Goal: Task Accomplishment & Management: Use online tool/utility

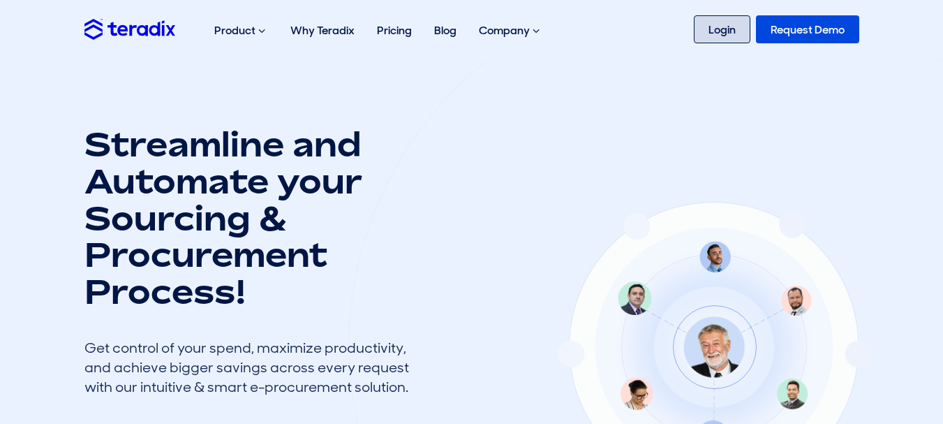
click at [729, 18] on link "Login" at bounding box center [722, 29] width 57 height 28
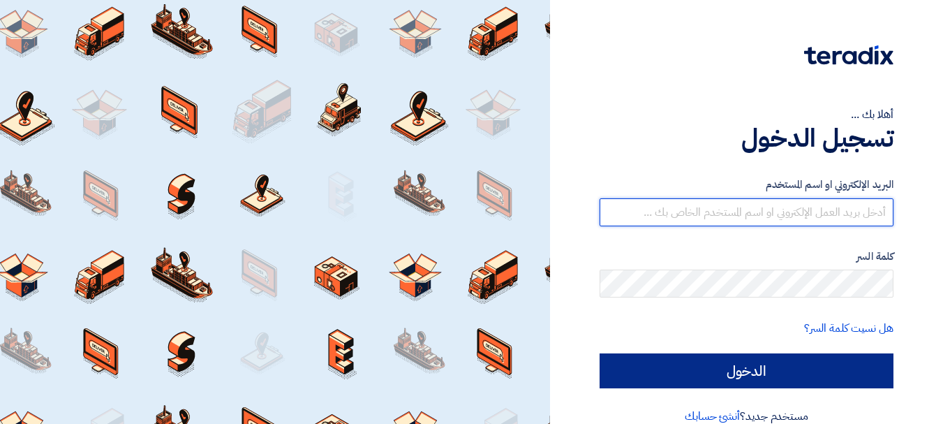
type input "[EMAIL_ADDRESS][DOMAIN_NAME]"
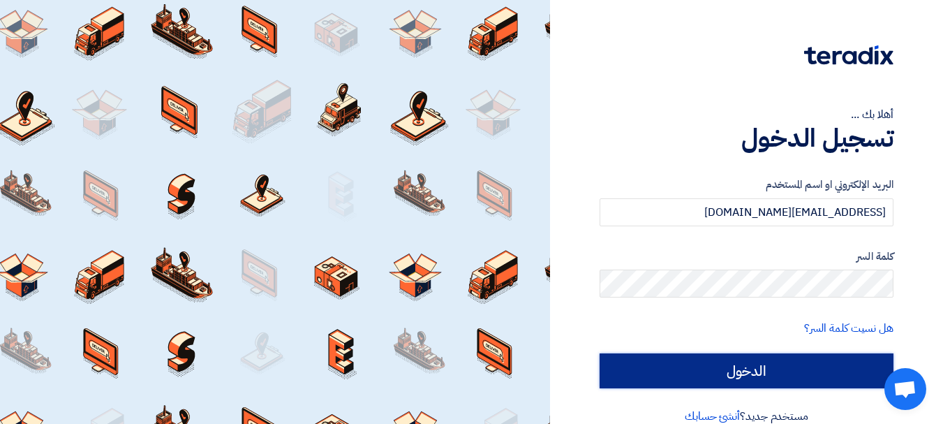
click at [680, 368] on input "الدخول" at bounding box center [746, 370] width 294 height 35
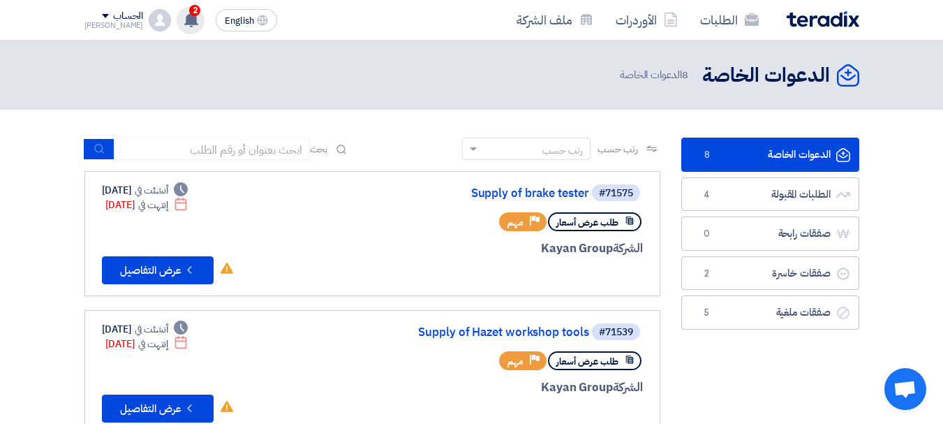
click at [189, 15] on span "2" at bounding box center [194, 10] width 11 height 11
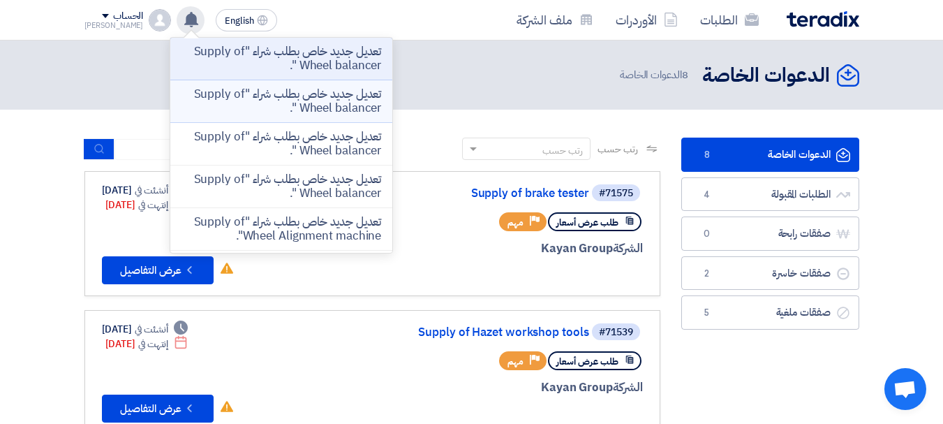
click at [212, 98] on p "تعديل جديد خاص بطلب شراء "Supply of Wheel balancer "." at bounding box center [281, 101] width 200 height 28
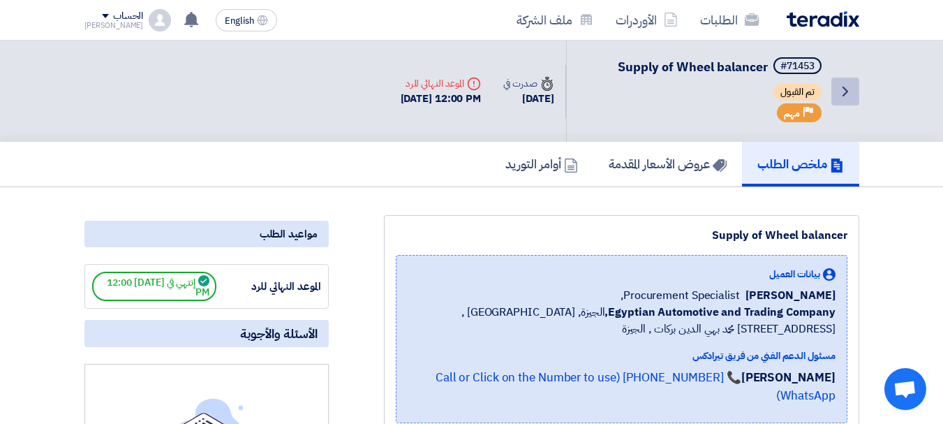
click at [840, 88] on icon "Back" at bounding box center [845, 91] width 17 height 17
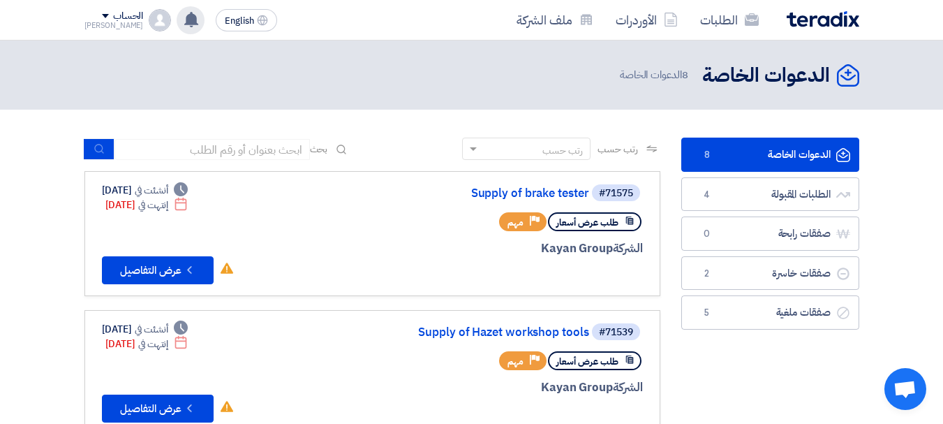
click at [184, 16] on icon at bounding box center [191, 19] width 15 height 15
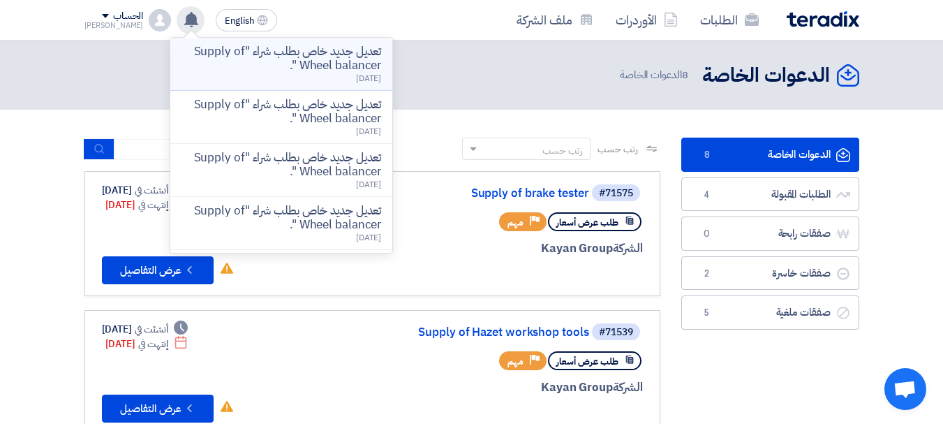
click at [254, 68] on p "تعديل جديد خاص بطلب شراء "Supply of Wheel balancer "." at bounding box center [281, 59] width 200 height 28
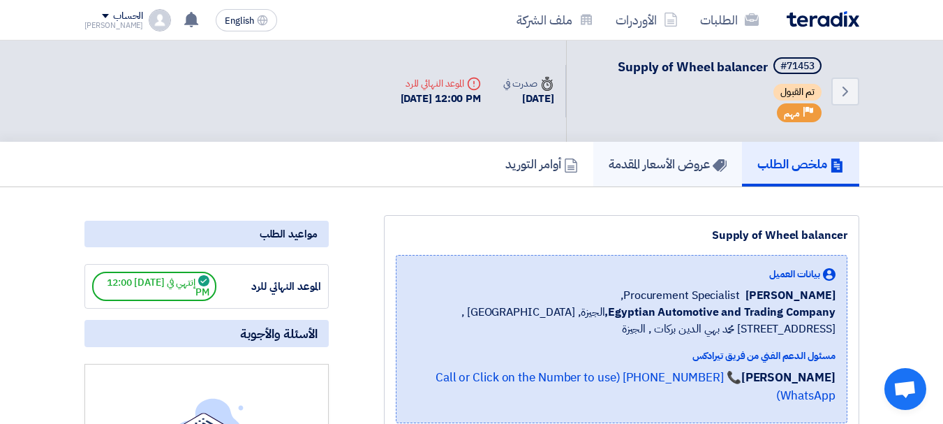
click at [634, 161] on h5 "عروض الأسعار المقدمة" at bounding box center [668, 164] width 118 height 16
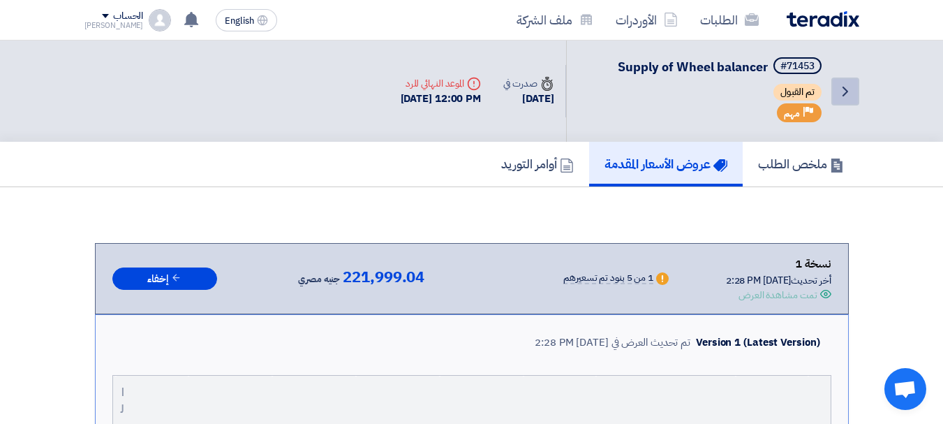
click at [852, 87] on icon "Back" at bounding box center [845, 91] width 17 height 17
